Goal: Information Seeking & Learning: Compare options

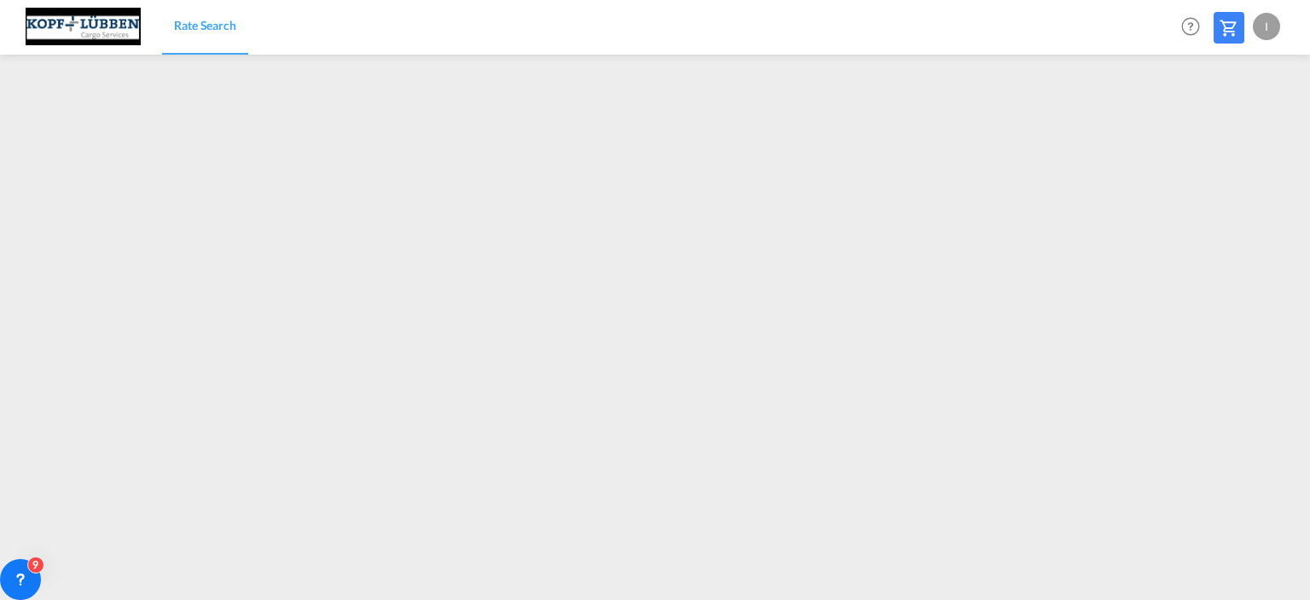
click at [1267, 24] on div "I" at bounding box center [1266, 26] width 27 height 27
click at [1236, 132] on button "Logout" at bounding box center [1248, 130] width 111 height 34
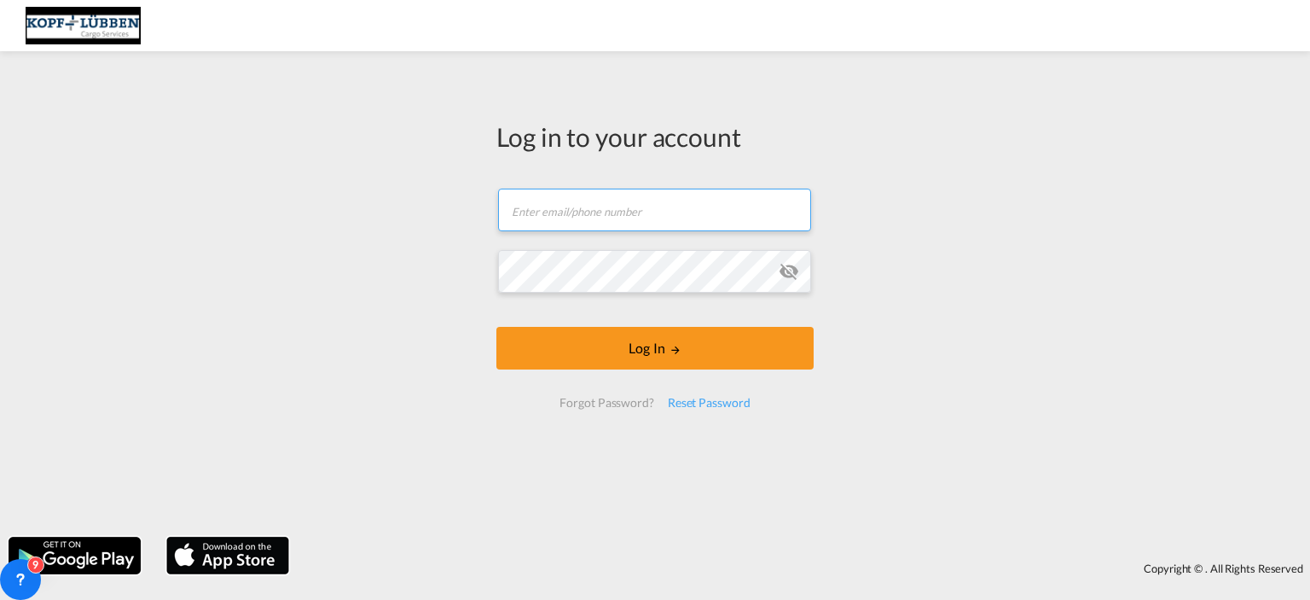
type input "[EMAIL_ADDRESS][PERSON_NAME][DOMAIN_NAME]"
